Goal: Find specific page/section: Find specific page/section

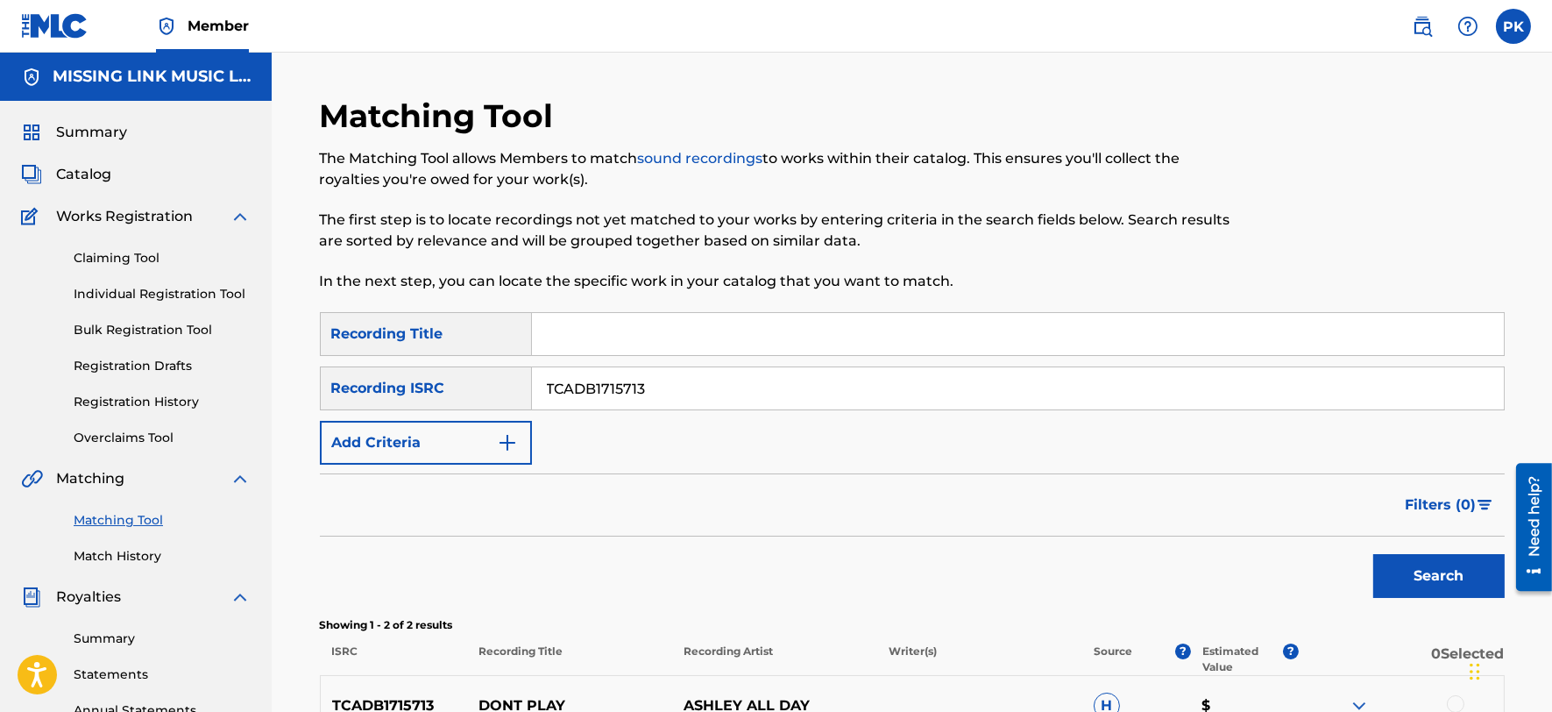
click at [1412, 27] on img at bounding box center [1422, 26] width 21 height 21
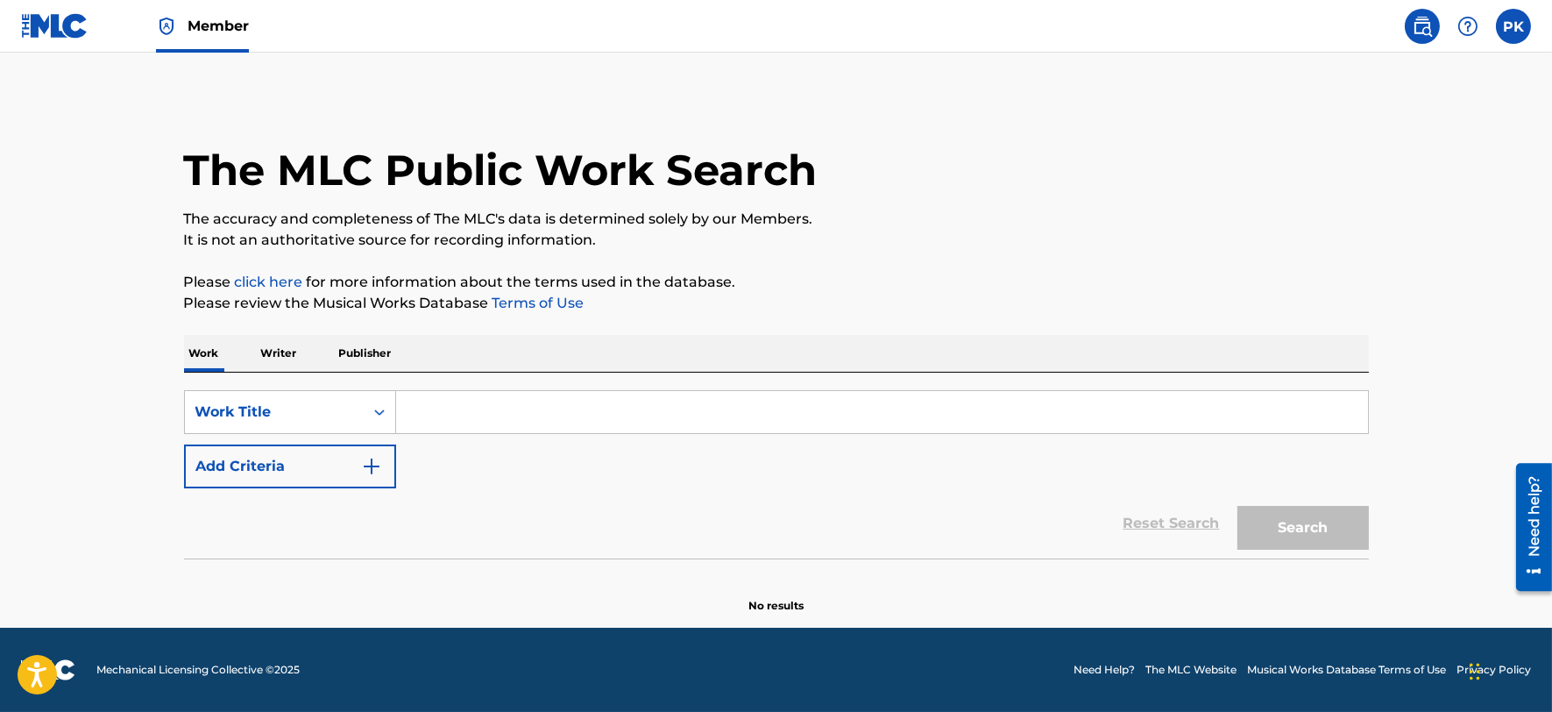
click at [524, 427] on input "Search Form" at bounding box center [882, 412] width 972 height 42
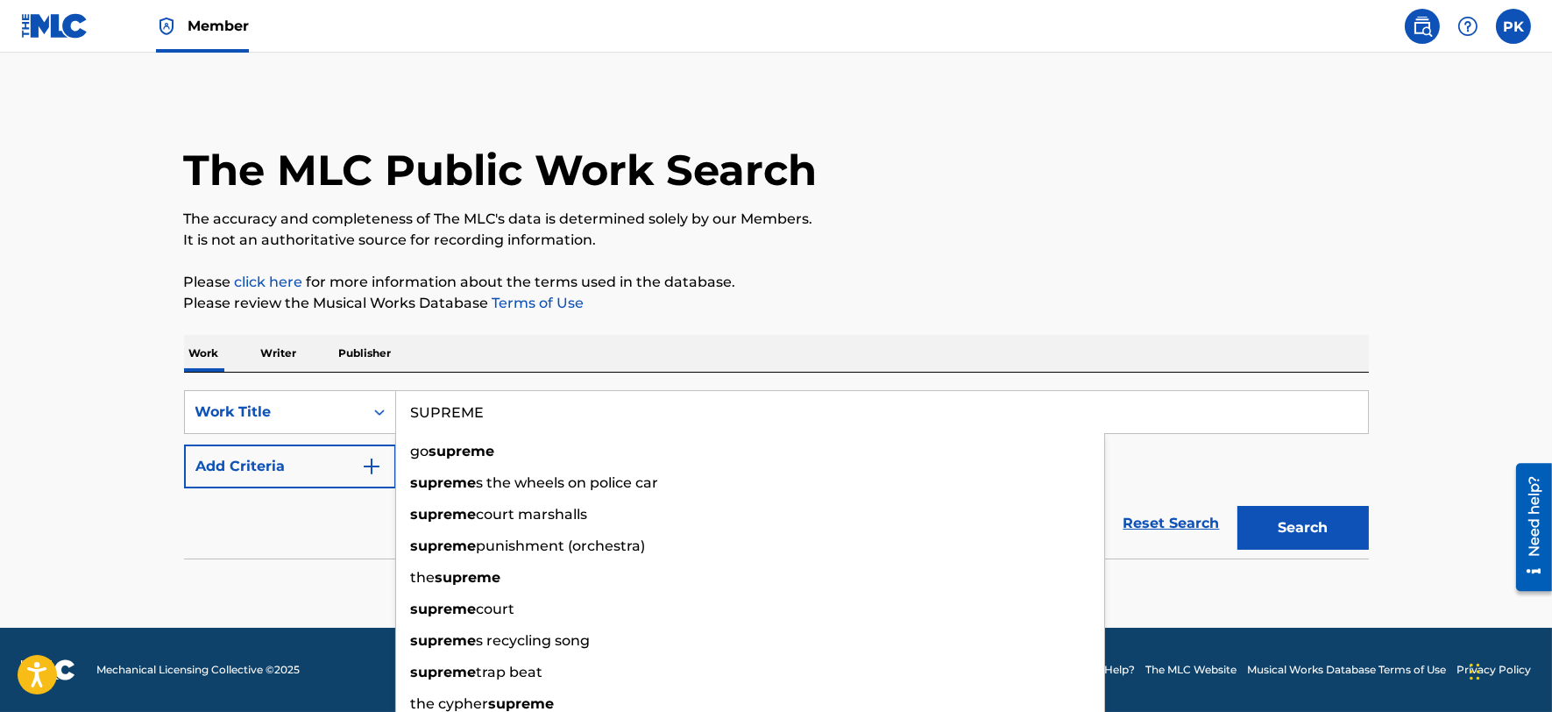
type input "SUPREME"
click at [190, 547] on div "Reset Search Search" at bounding box center [776, 523] width 1185 height 70
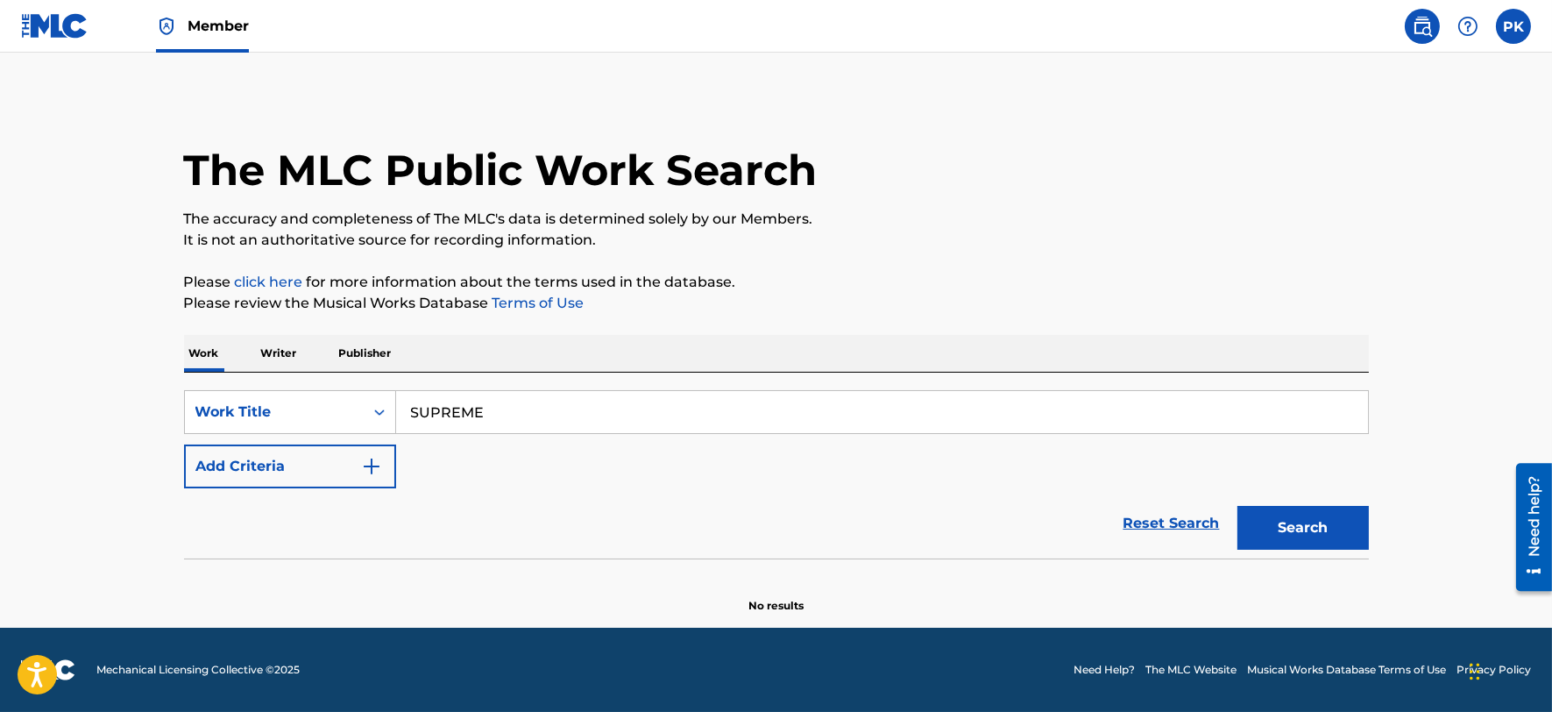
click at [273, 441] on div "SearchWithCriteriafca90019-9a17-4a07-8cbe-e55109123e27 Work Title SUPREME Add C…" at bounding box center [776, 439] width 1185 height 98
click at [273, 452] on button "Add Criteria" at bounding box center [290, 466] width 212 height 44
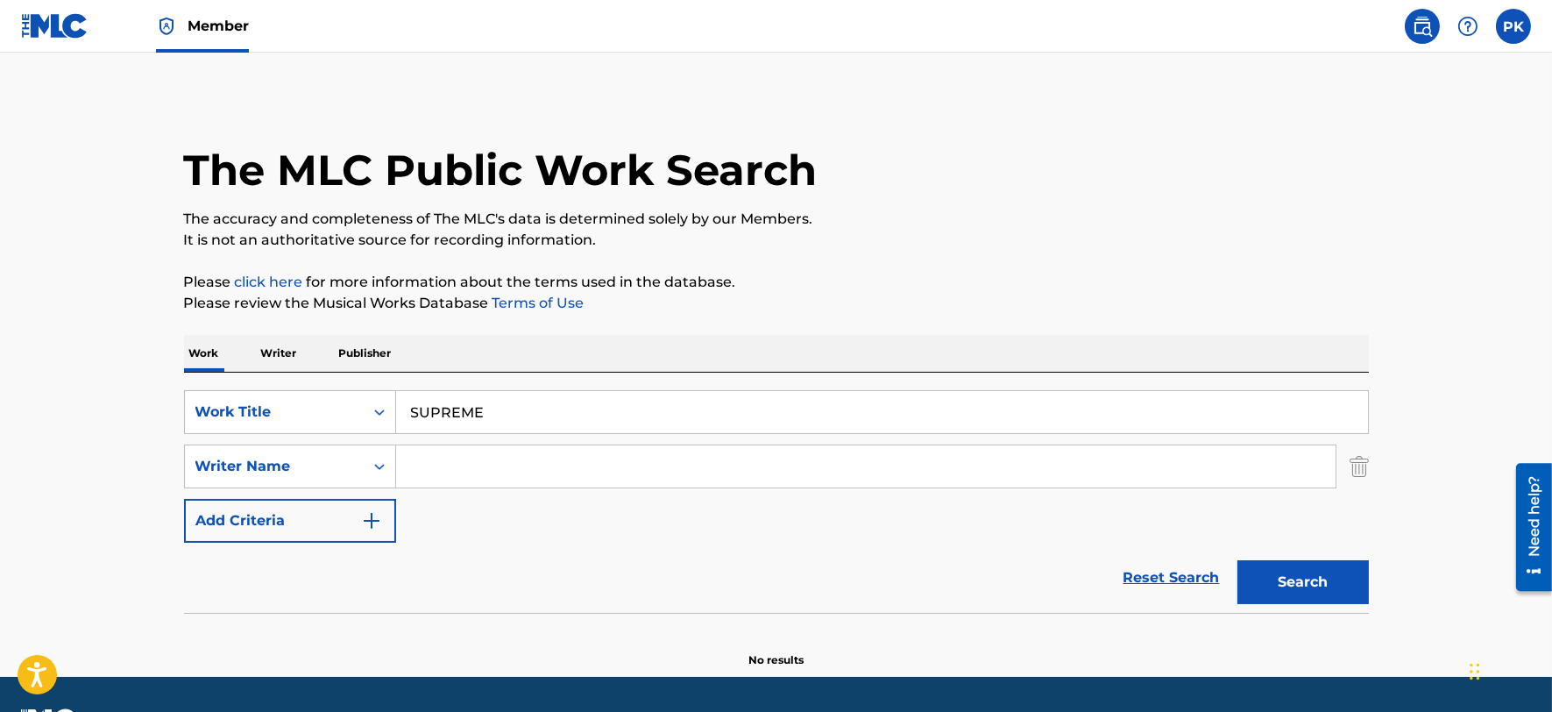
click at [433, 463] on input "Search Form" at bounding box center [865, 466] width 939 height 42
click at [1237, 560] on button "Search" at bounding box center [1302, 582] width 131 height 44
drag, startPoint x: 583, startPoint y: 457, endPoint x: 419, endPoint y: 311, distance: 219.1
click at [298, 452] on div "SearchWithCriteria7bb72501-0155-4630-8ece-df6d8a860d5b Writer Name [PERSON_NAME…" at bounding box center [776, 466] width 1185 height 44
click at [445, 470] on input "[PERSON_NAME]" at bounding box center [865, 466] width 939 height 42
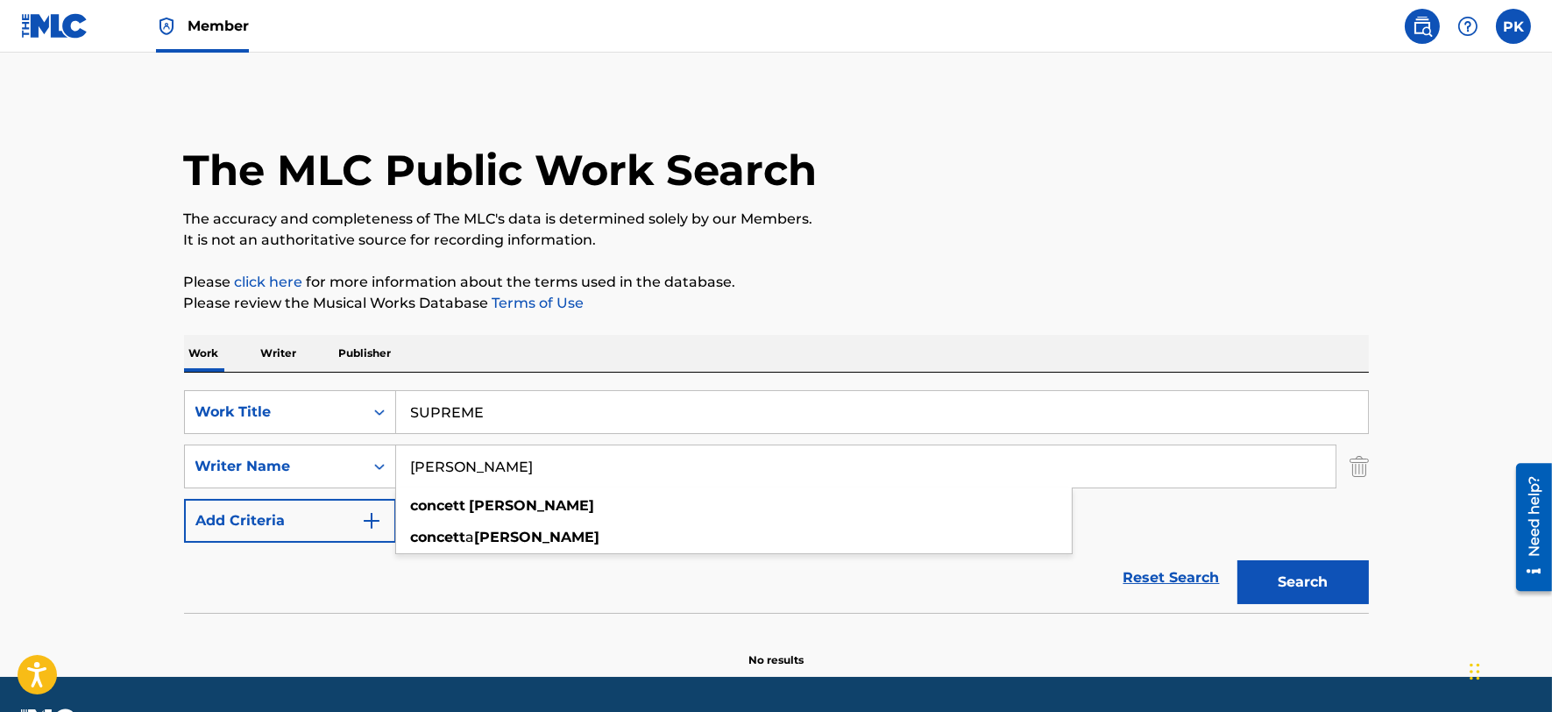
click at [445, 470] on input "[PERSON_NAME]" at bounding box center [865, 466] width 939 height 42
type input "[PERSON_NAME]"
click at [1237, 560] on button "Search" at bounding box center [1302, 582] width 131 height 44
